Goal: Task Accomplishment & Management: Manage account settings

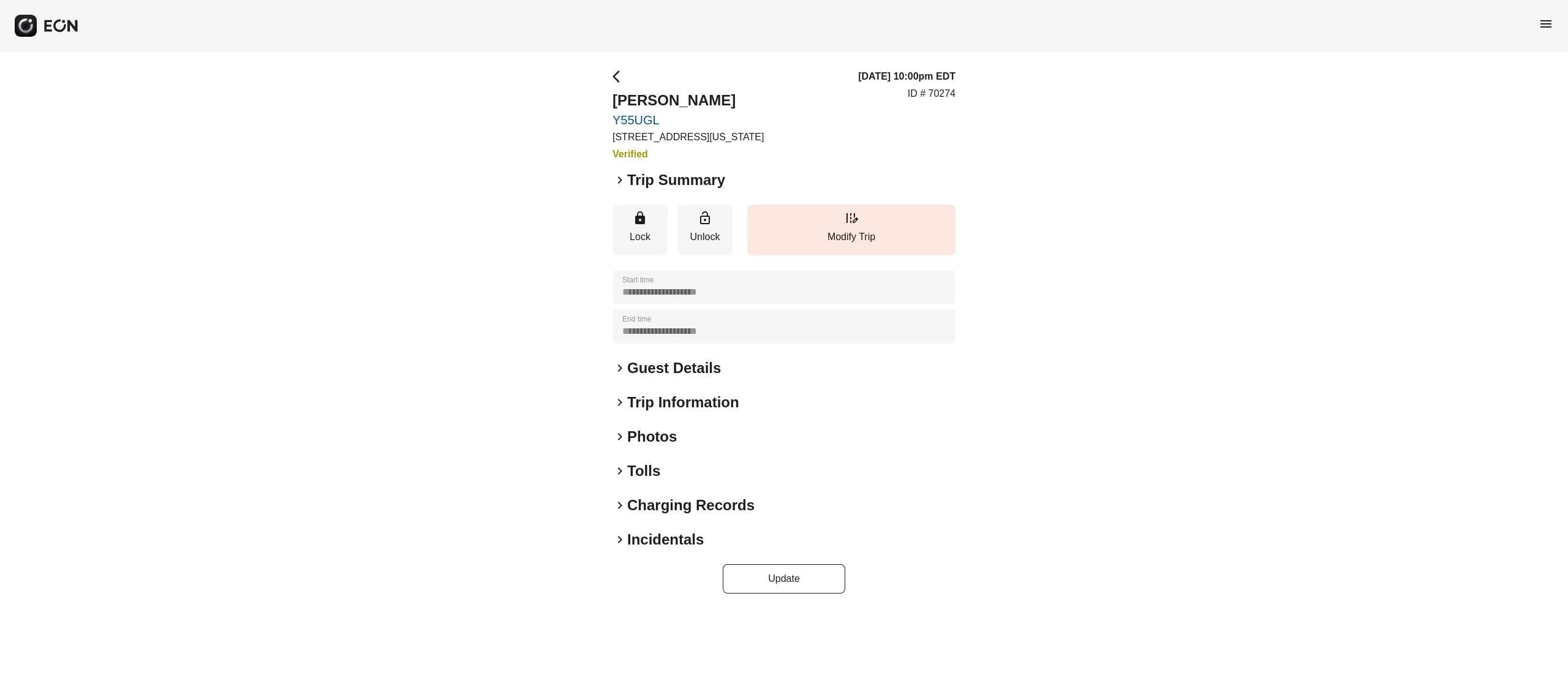
click at [665, 100] on h2 "[PERSON_NAME]" at bounding box center [687, 100] width 151 height 20
click at [665, 100] on h2 "Kevin Galley" at bounding box center [687, 100] width 151 height 20
copy h2 "[PERSON_NAME]"
click at [655, 368] on h2 "Guest Details" at bounding box center [673, 368] width 94 height 20
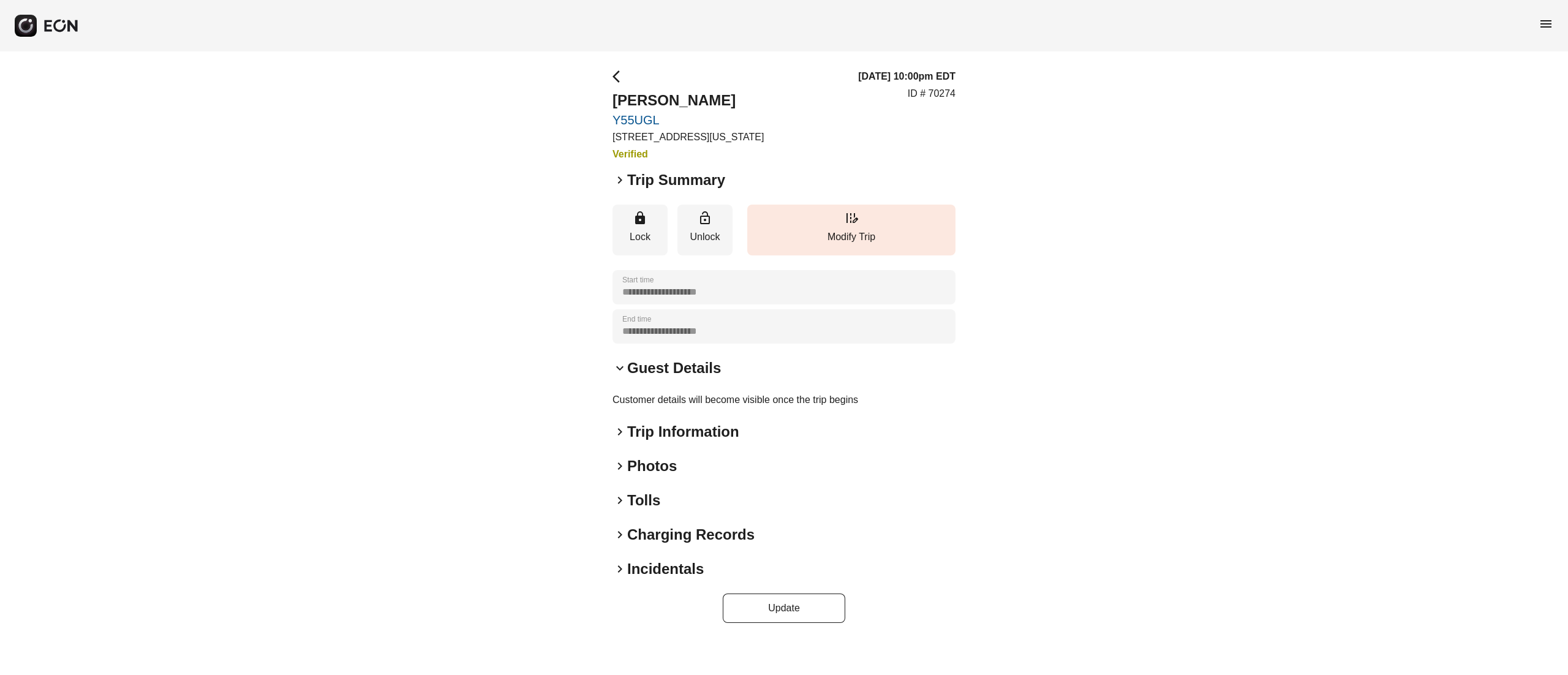
click at [939, 86] on p "ID # 70274" at bounding box center [931, 93] width 47 height 15
copy p "70274"
click at [383, 114] on div "**********" at bounding box center [784, 346] width 1568 height 589
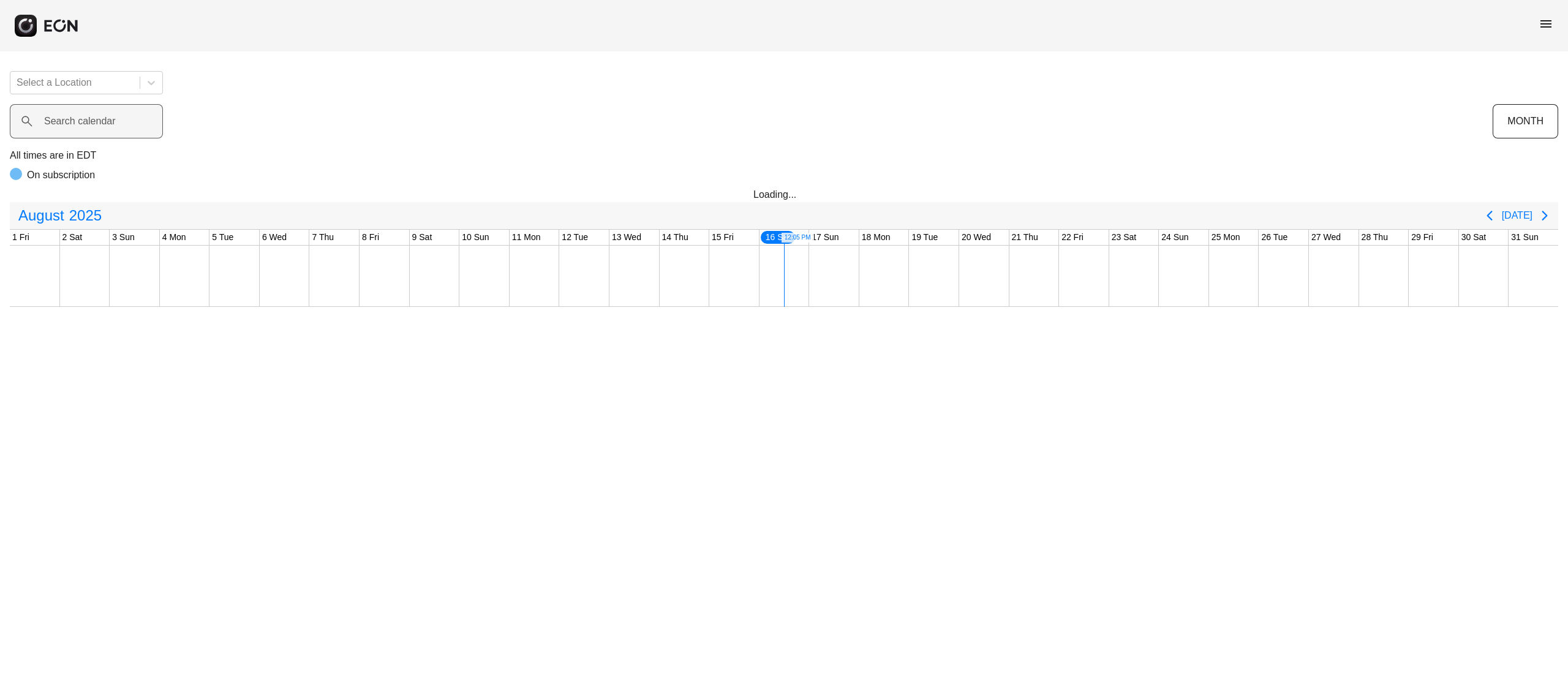
click at [71, 119] on label "Search calendar" at bounding box center [79, 121] width 72 height 15
click at [71, 119] on calendar "Search calendar" at bounding box center [85, 122] width 153 height 35
type calendar "******"
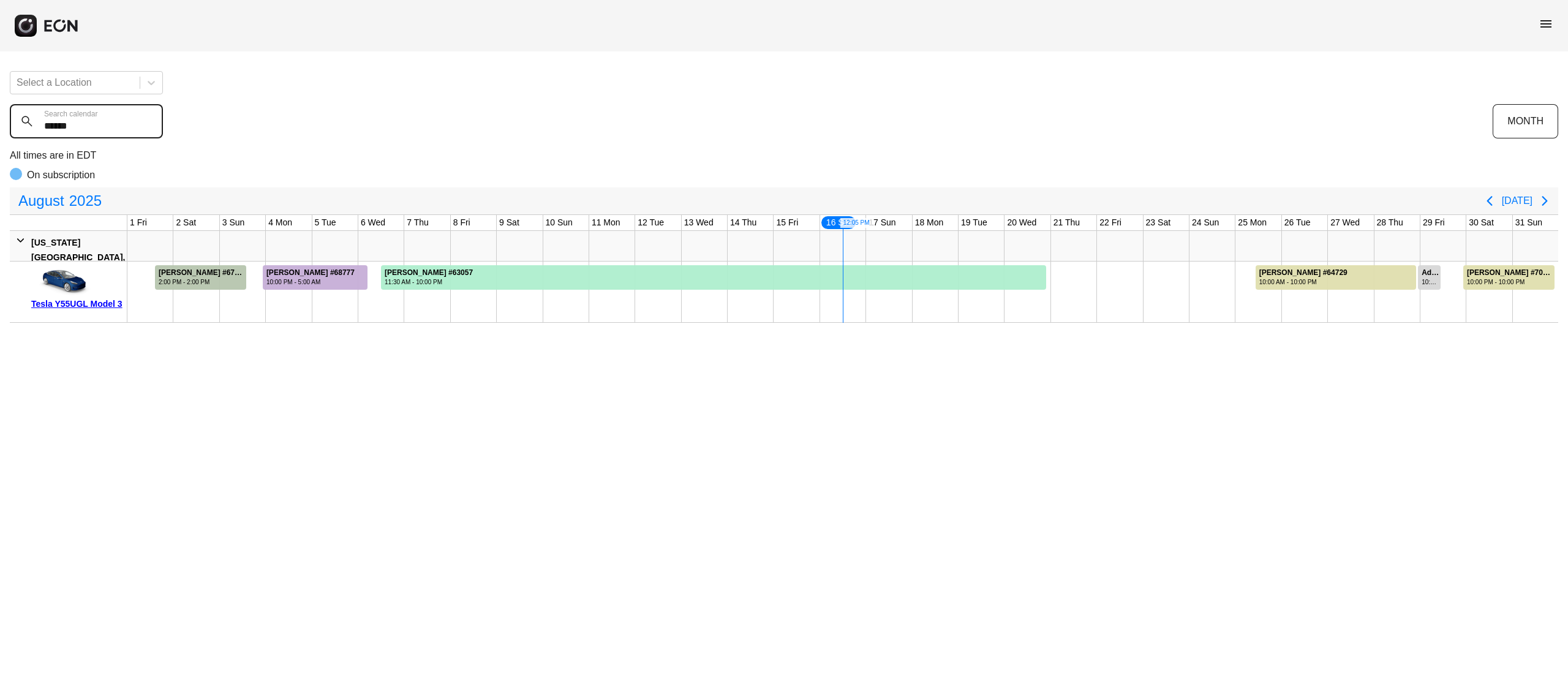
drag, startPoint x: 87, startPoint y: 136, endPoint x: 40, endPoint y: 129, distance: 47.5
click at [44, 131] on calendar "******" at bounding box center [85, 122] width 153 height 35
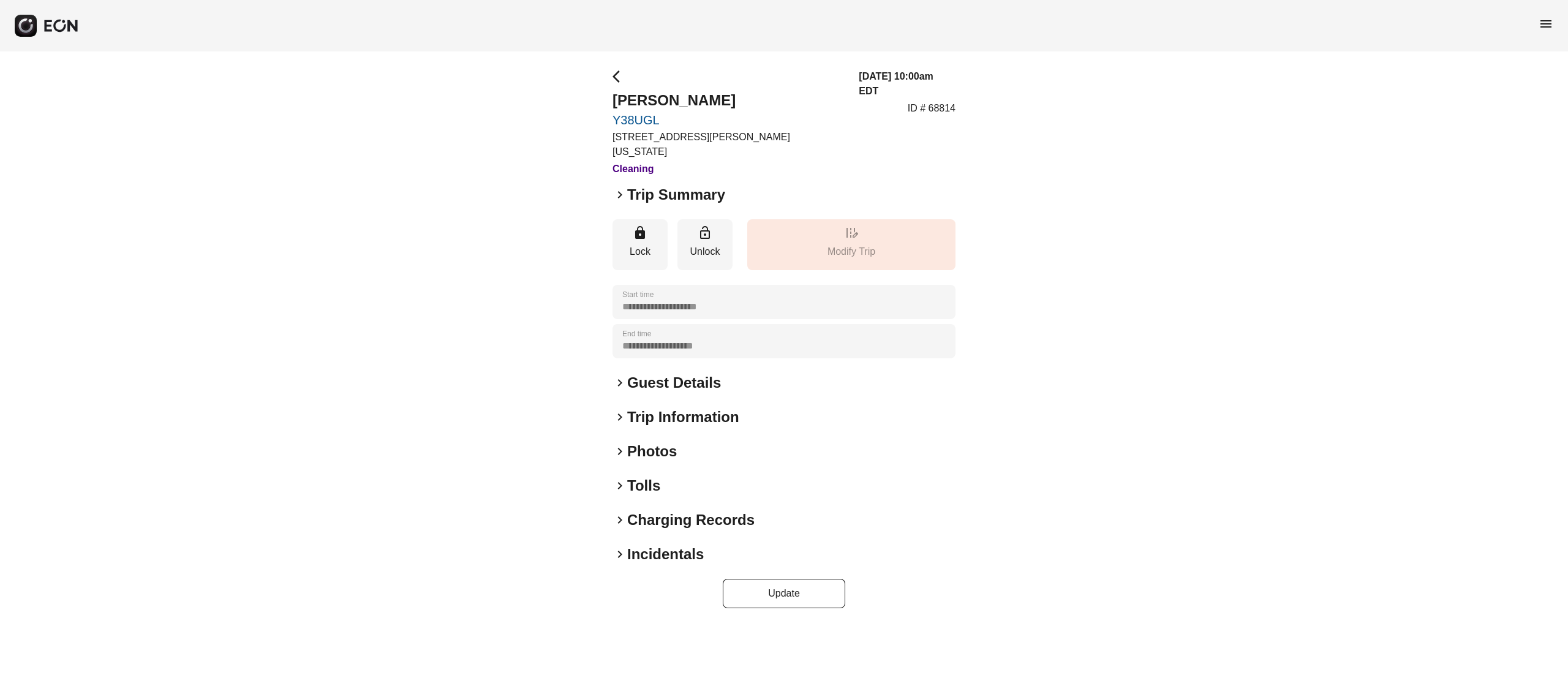
click at [648, 441] on h2 "Photos" at bounding box center [651, 451] width 49 height 20
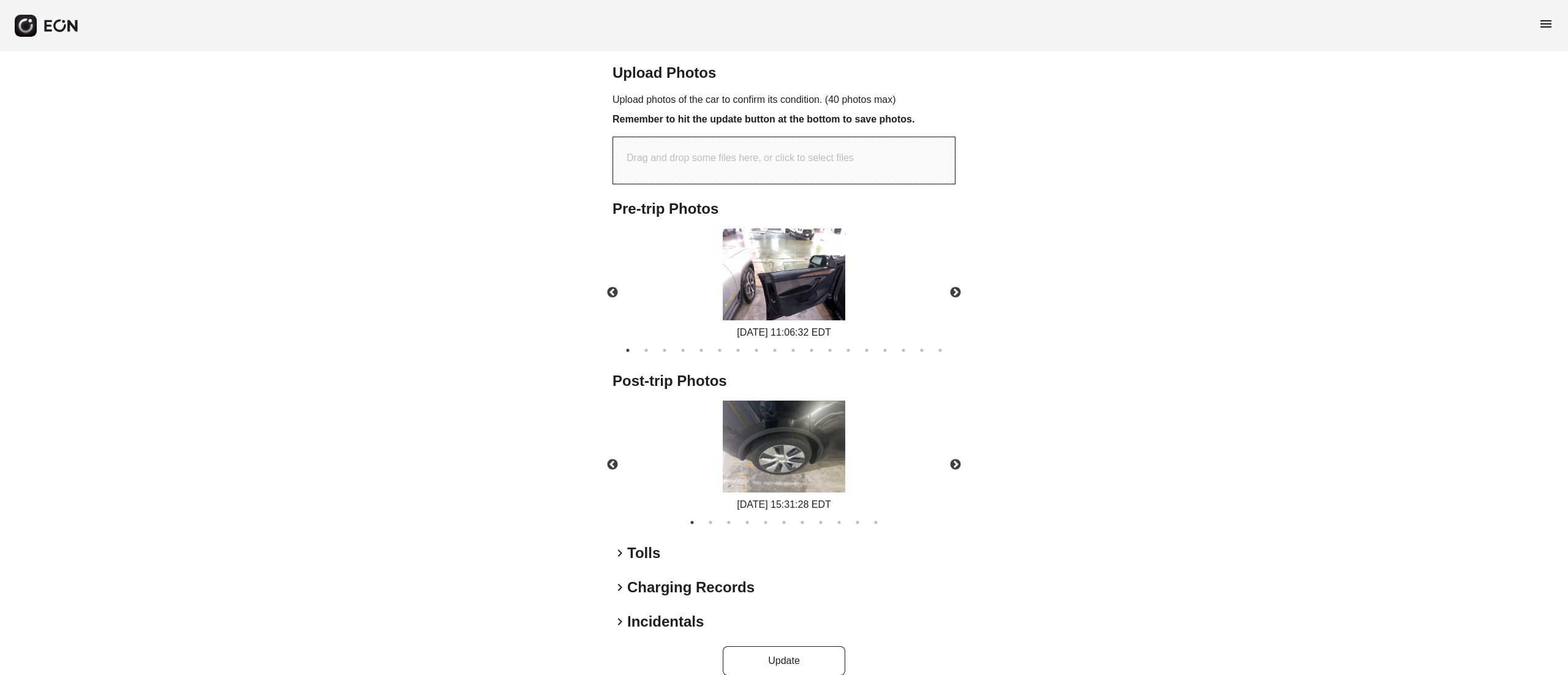
scroll to position [415, 0]
click at [793, 426] on img at bounding box center [784, 444] width 123 height 91
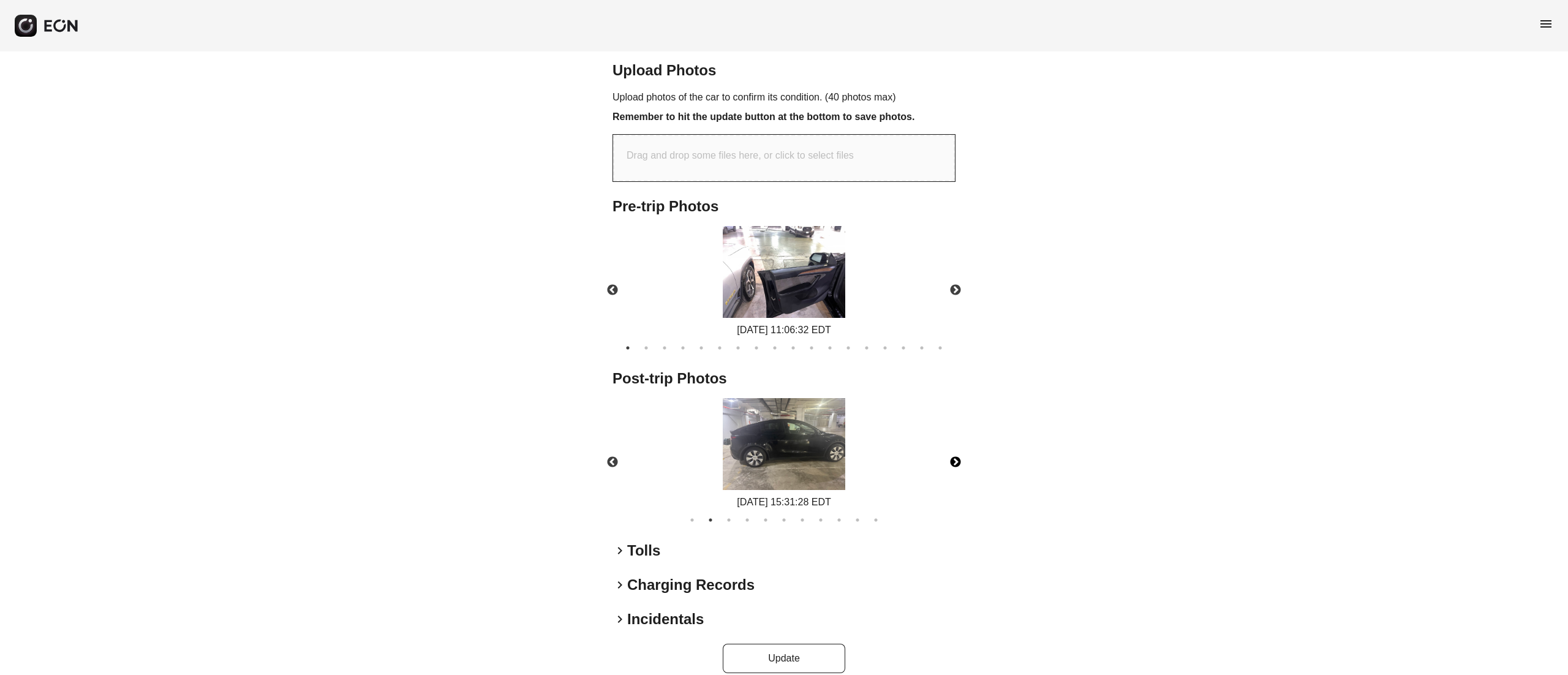
click at [954, 452] on button "Next" at bounding box center [956, 463] width 43 height 43
click at [946, 448] on button "Next" at bounding box center [956, 463] width 43 height 43
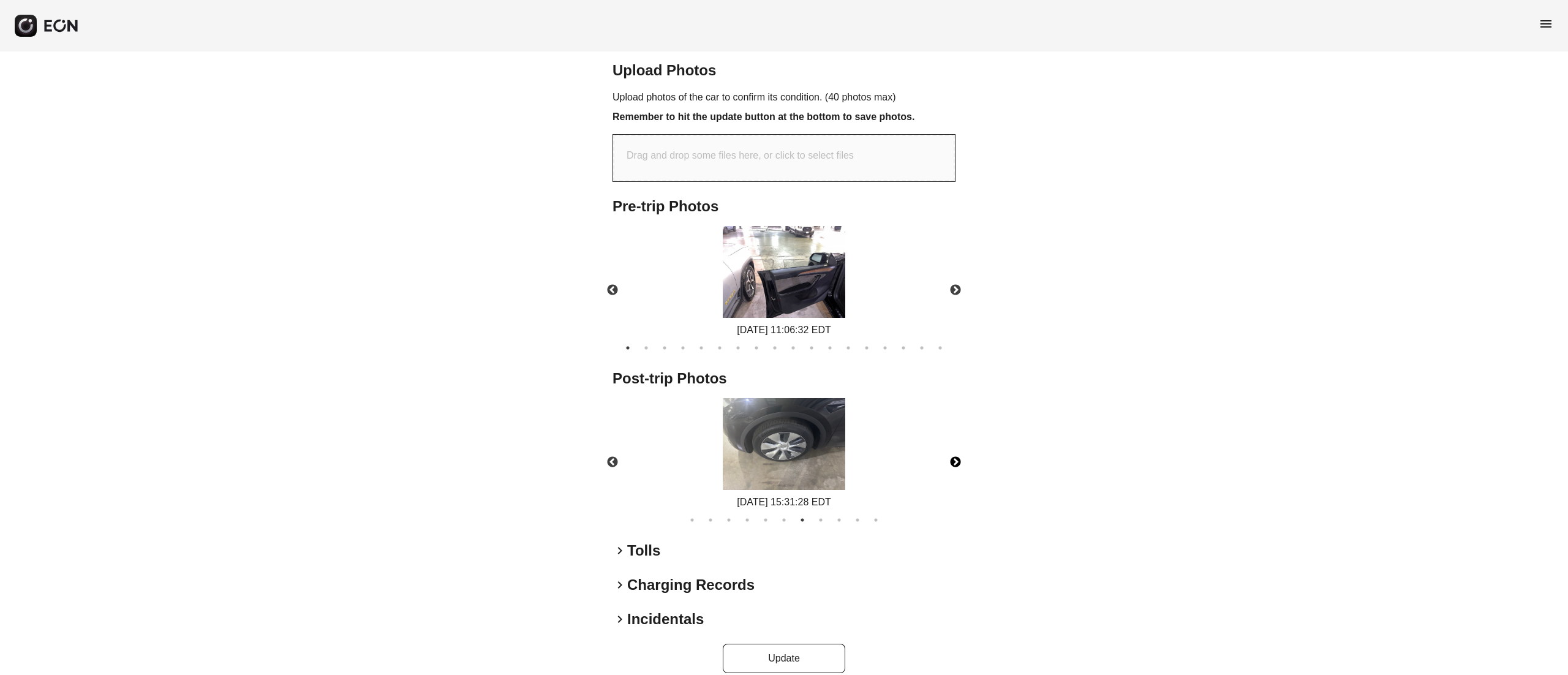
click at [946, 448] on button "Next" at bounding box center [956, 463] width 43 height 43
click at [945, 441] on button "Next" at bounding box center [956, 463] width 43 height 43
click at [787, 407] on img at bounding box center [784, 444] width 123 height 91
click at [966, 441] on button "Next" at bounding box center [956, 463] width 43 height 43
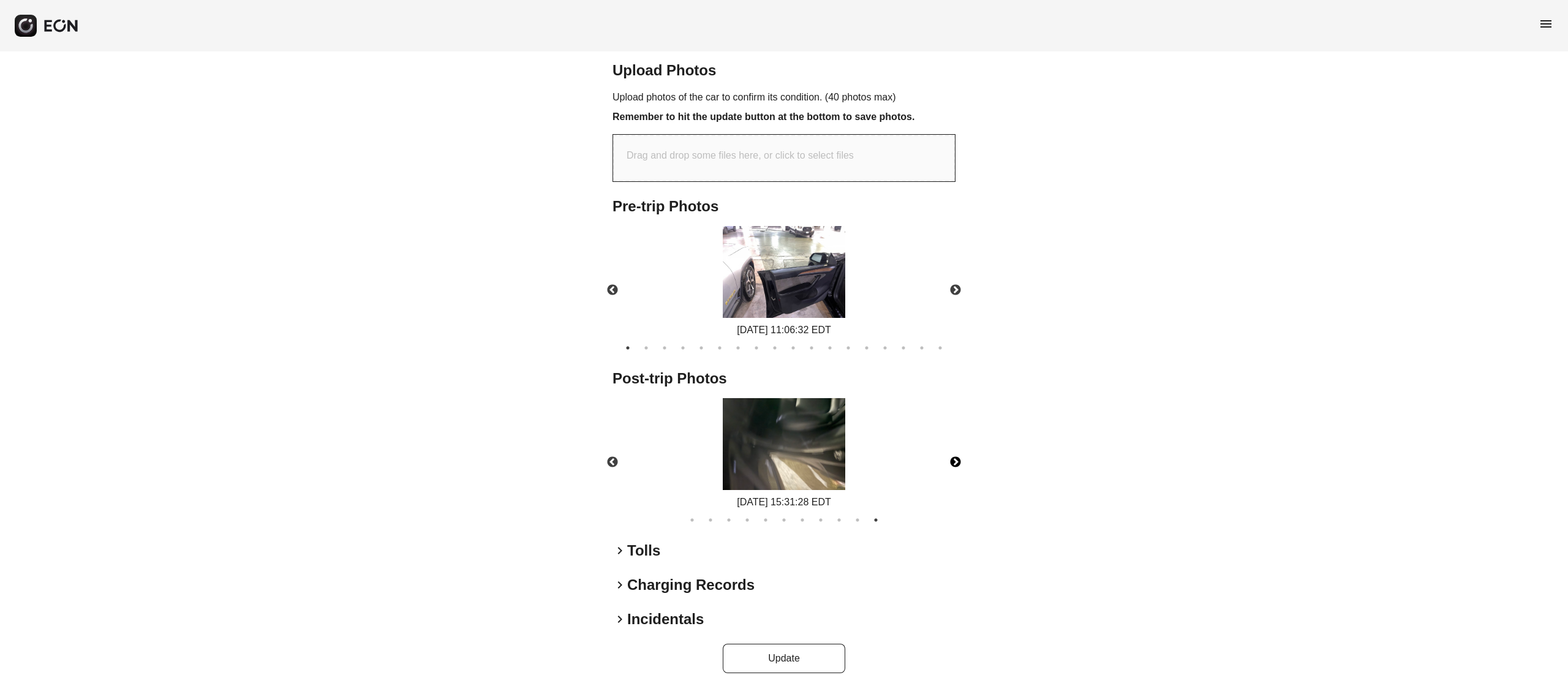
click at [780, 438] on img at bounding box center [784, 444] width 123 height 91
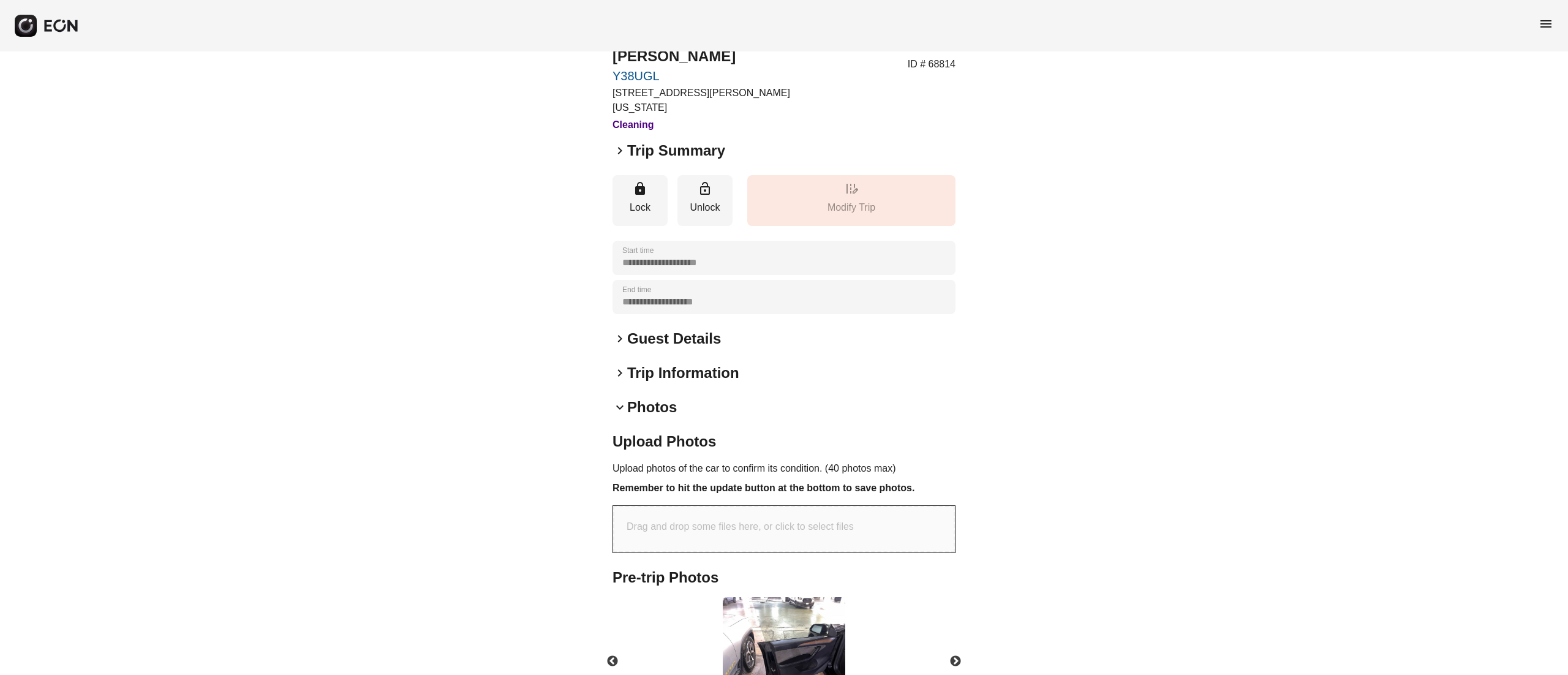
scroll to position [0, 0]
